Goal: Task Accomplishment & Management: Manage account settings

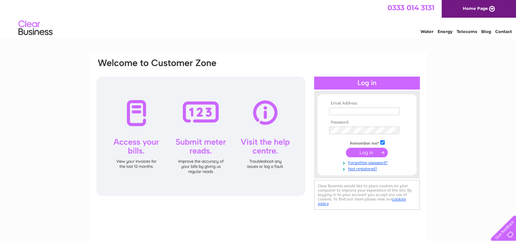
type input "lynn@mbplant.co.uk"
click at [372, 149] on input "submit" at bounding box center [366, 153] width 42 height 10
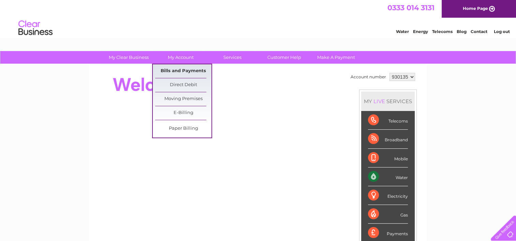
click at [183, 73] on link "Bills and Payments" at bounding box center [183, 71] width 56 height 14
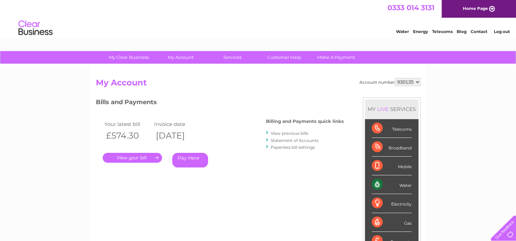
click at [142, 158] on link "." at bounding box center [132, 158] width 59 height 10
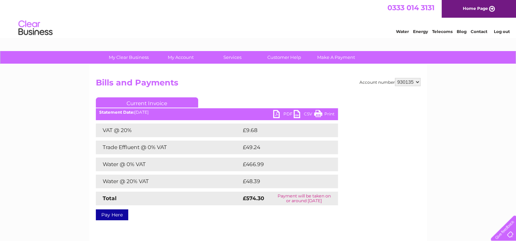
click at [279, 112] on link "PDF" at bounding box center [283, 115] width 20 height 10
